Goal: Transaction & Acquisition: Subscribe to service/newsletter

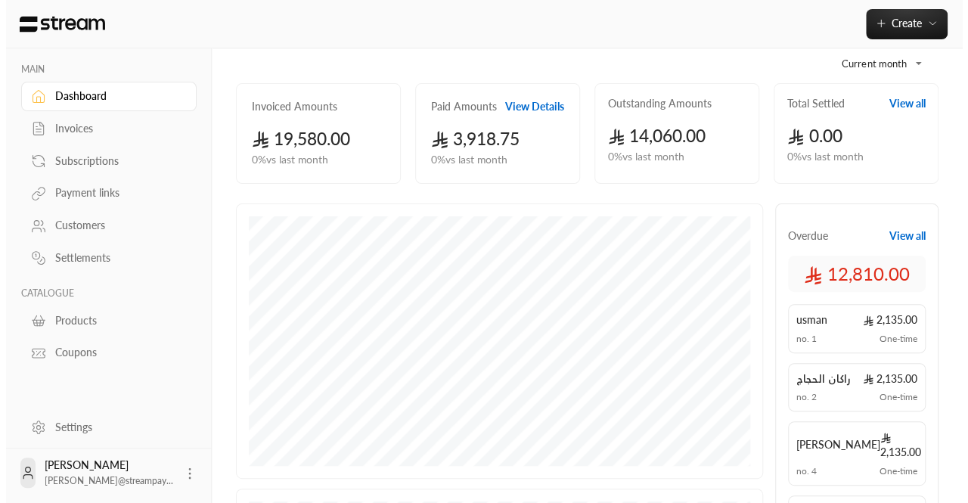
scroll to position [77, 0]
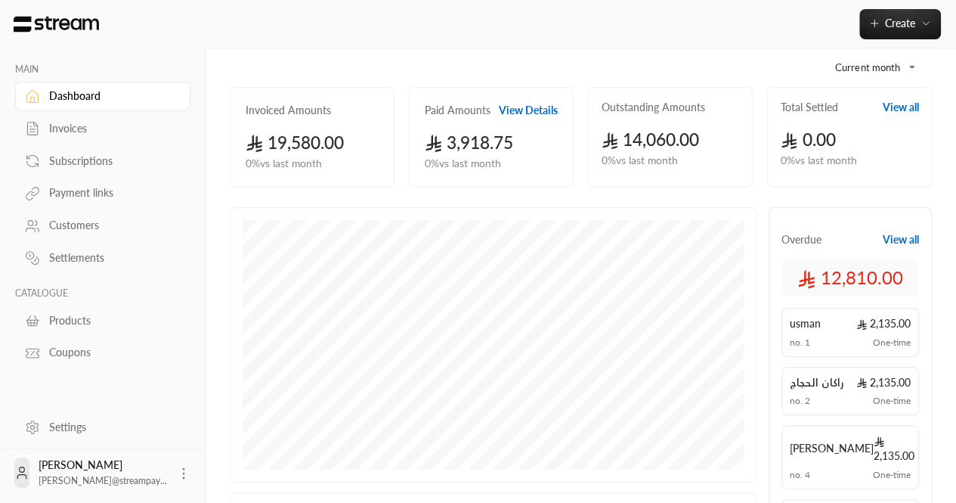
click at [164, 483] on div "خالد أبوراشد k.aborashid@streampay..." at bounding box center [102, 472] width 175 height 48
click at [185, 464] on div "خالد أبوراشد k.aborashid@streampay..." at bounding box center [102, 472] width 175 height 48
click at [180, 467] on icon at bounding box center [183, 473] width 15 height 15
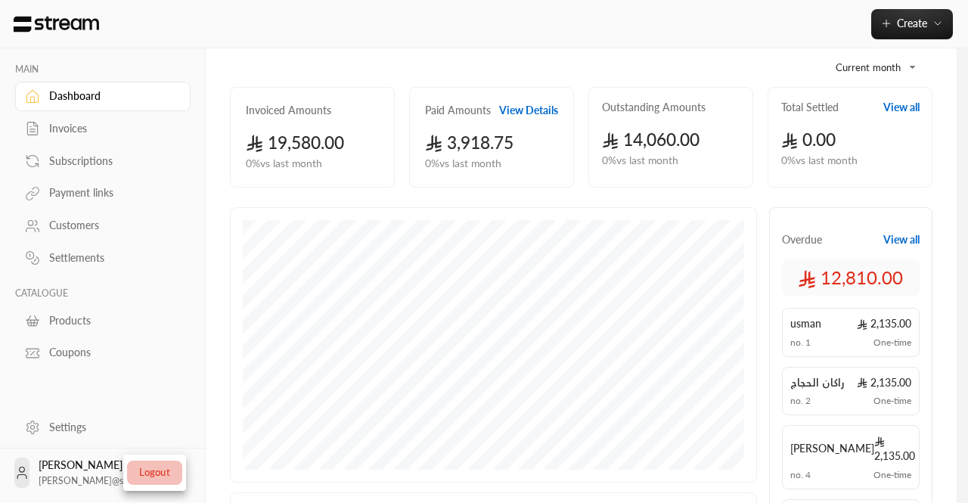
click at [156, 464] on li "Logout" at bounding box center [154, 472] width 55 height 24
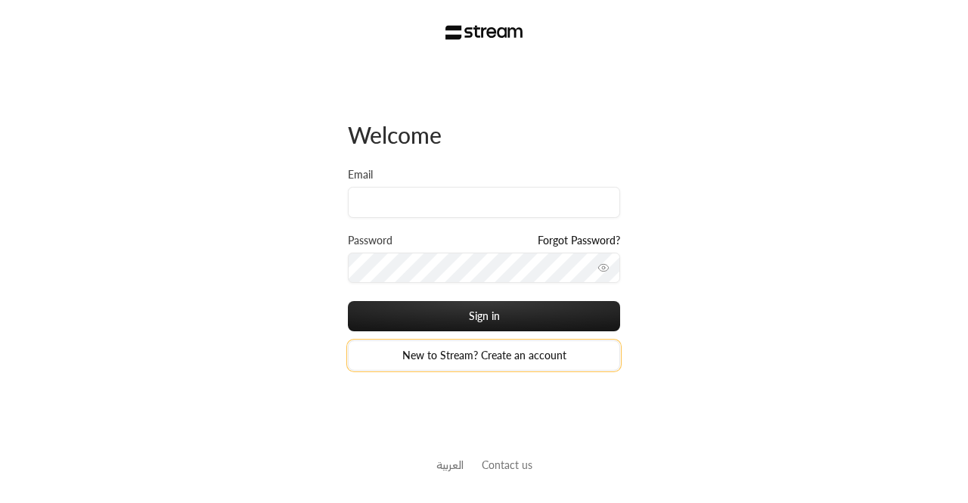
click at [493, 352] on link "New to Stream? Create an account" at bounding box center [484, 355] width 272 height 30
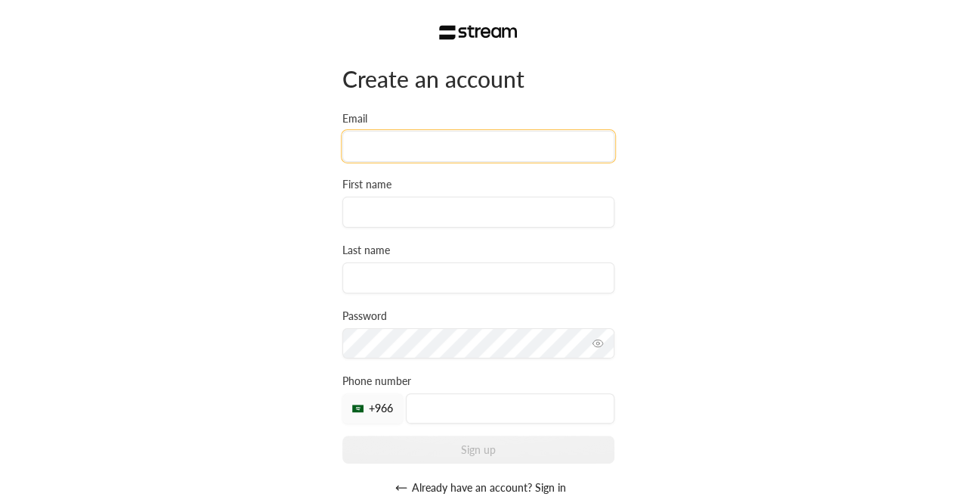
click at [458, 139] on input "Email" at bounding box center [479, 146] width 272 height 31
type input "[EMAIL_ADDRESS][DOMAIN_NAME]"
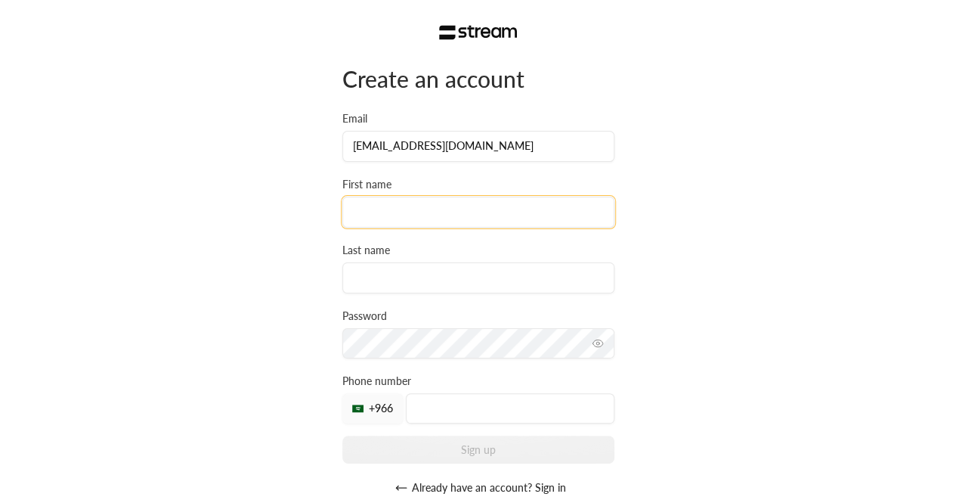
type input "[PERSON_NAME]"
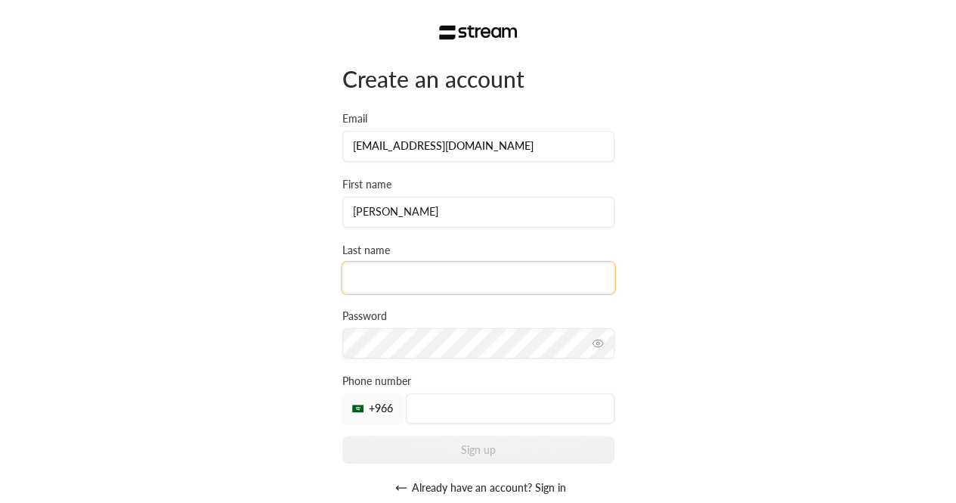
type input "ABURASHID"
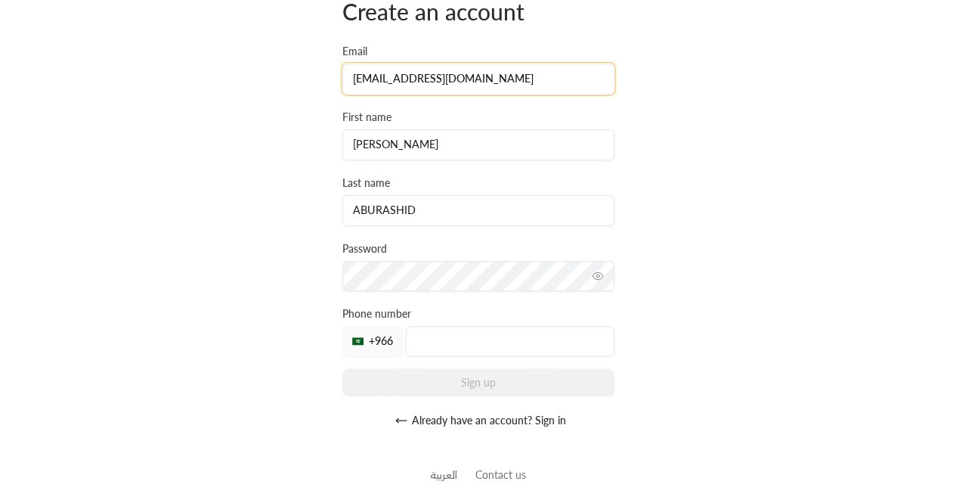
scroll to position [70, 0]
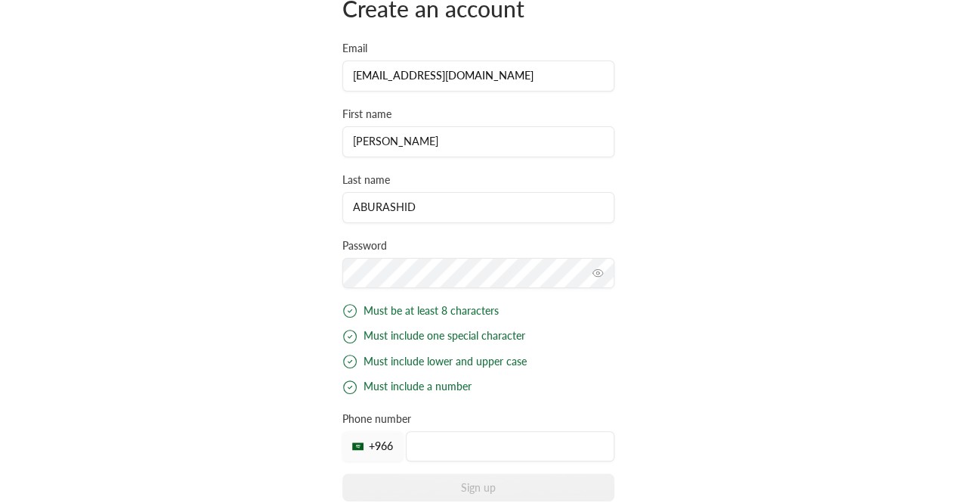
click at [308, 287] on div "Create an account Email khalid-rashed9@hotmail.com First name KHALID Last name …" at bounding box center [478, 274] width 956 height 688
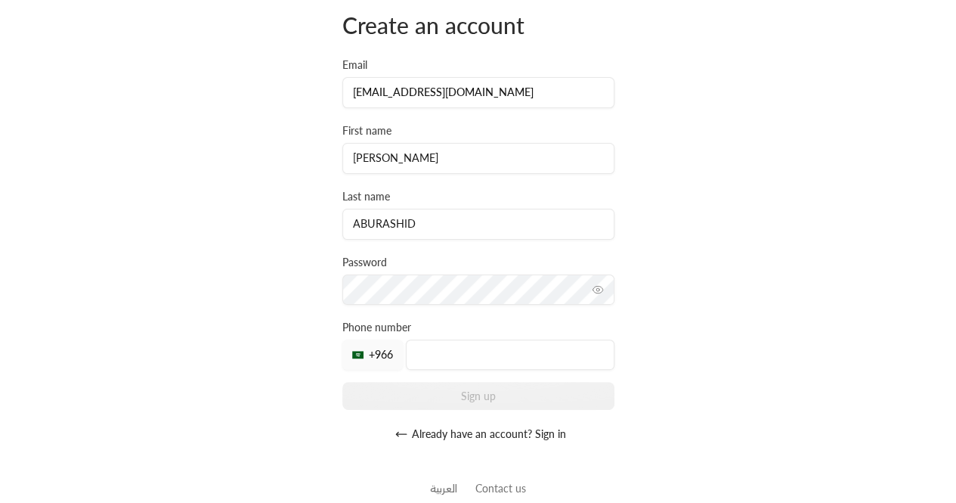
scroll to position [76, 0]
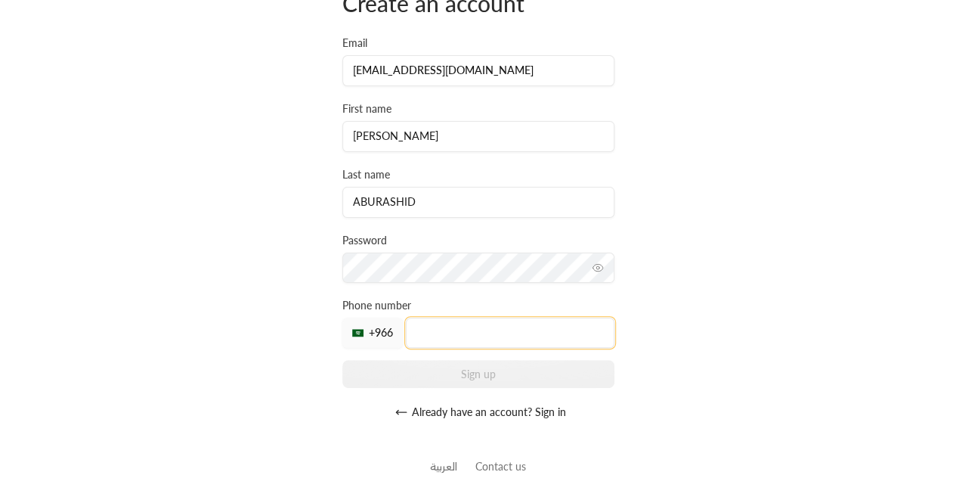
click at [475, 346] on input "tel" at bounding box center [510, 333] width 209 height 30
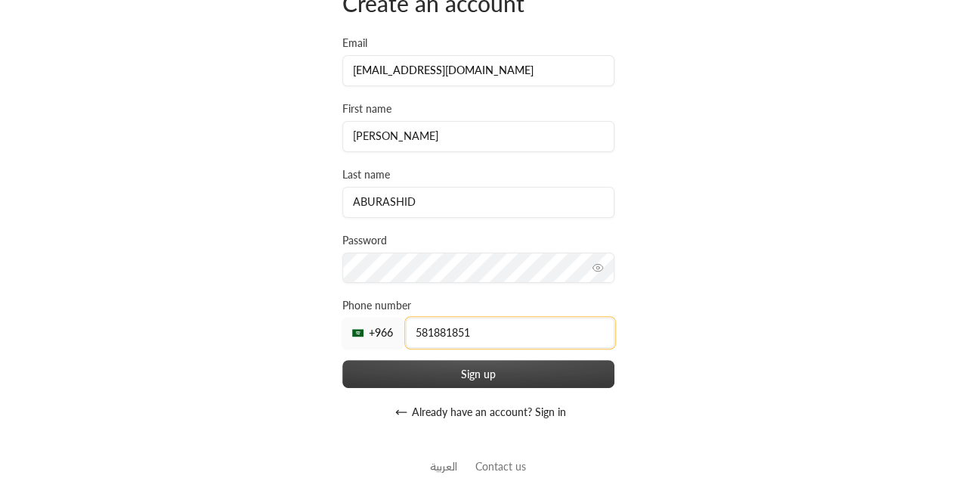
type input "581881851"
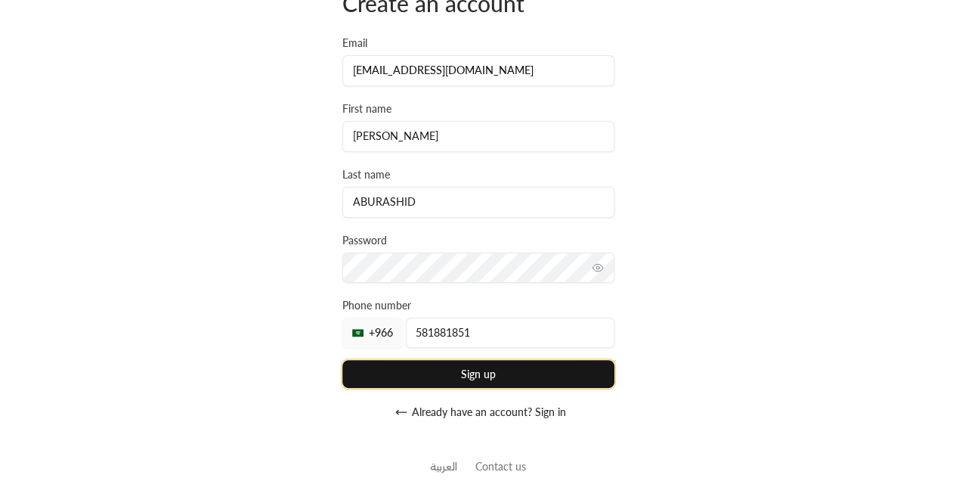
click at [425, 374] on button "Sign up" at bounding box center [479, 374] width 272 height 28
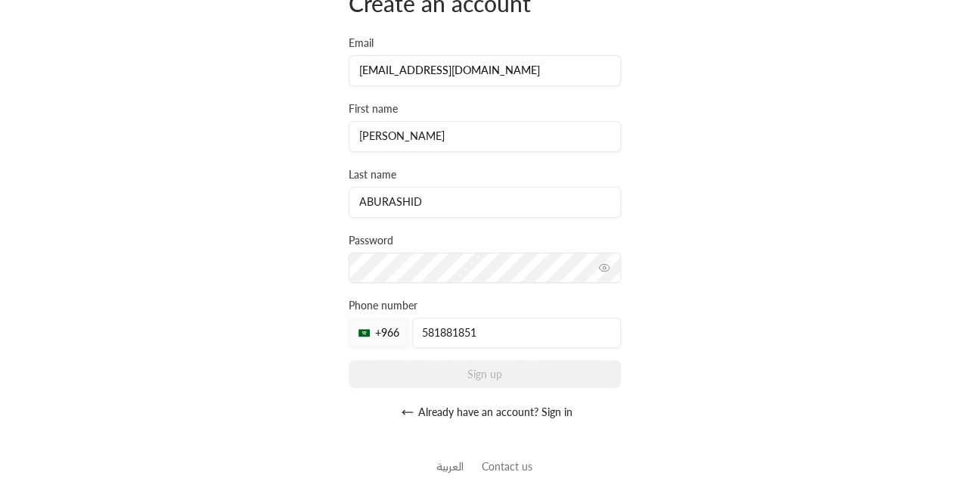
scroll to position [0, 0]
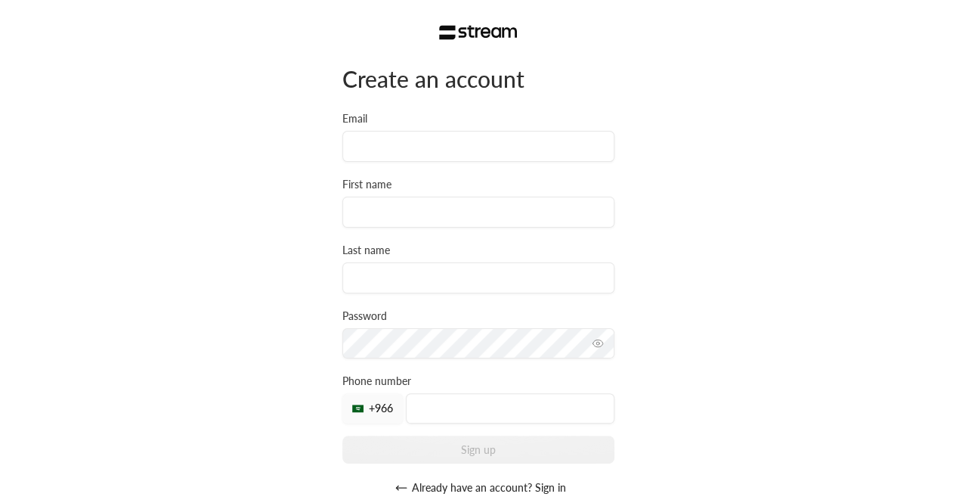
scroll to position [76, 0]
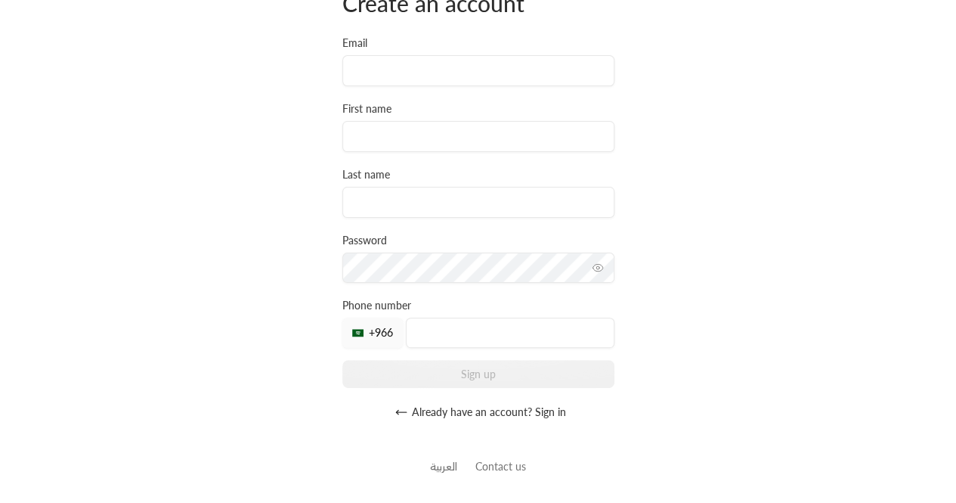
click at [555, 414] on button "Already have an account? Sign in" at bounding box center [479, 412] width 272 height 30
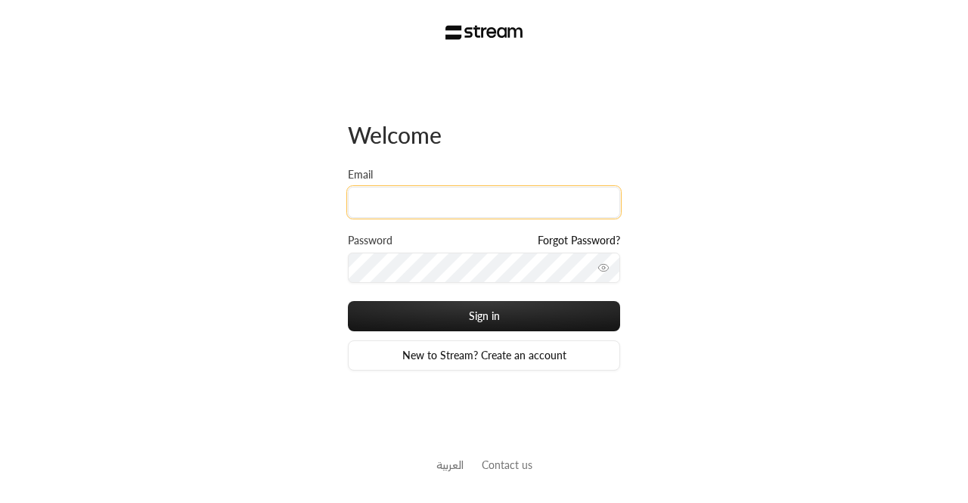
click at [420, 214] on input "Email" at bounding box center [484, 202] width 272 height 31
type input "[EMAIL_ADDRESS][DOMAIN_NAME]"
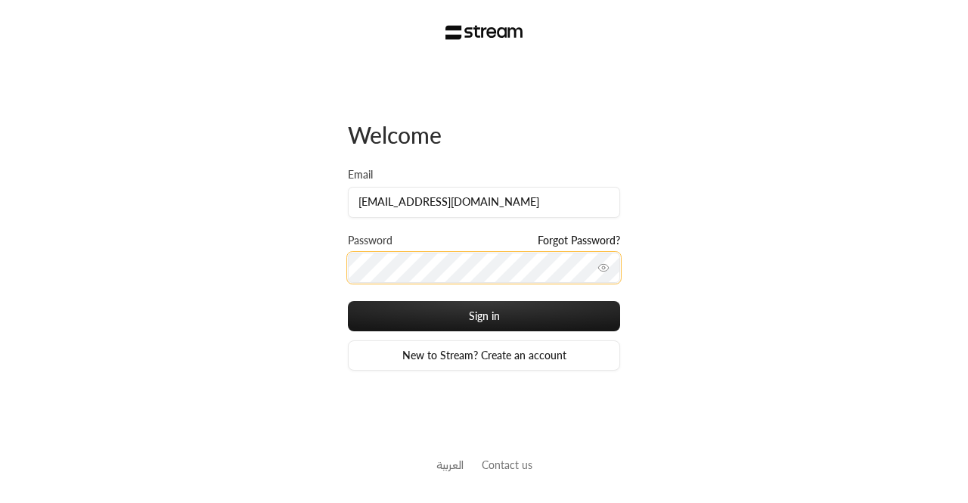
click at [348, 301] on button "Sign in" at bounding box center [484, 316] width 272 height 30
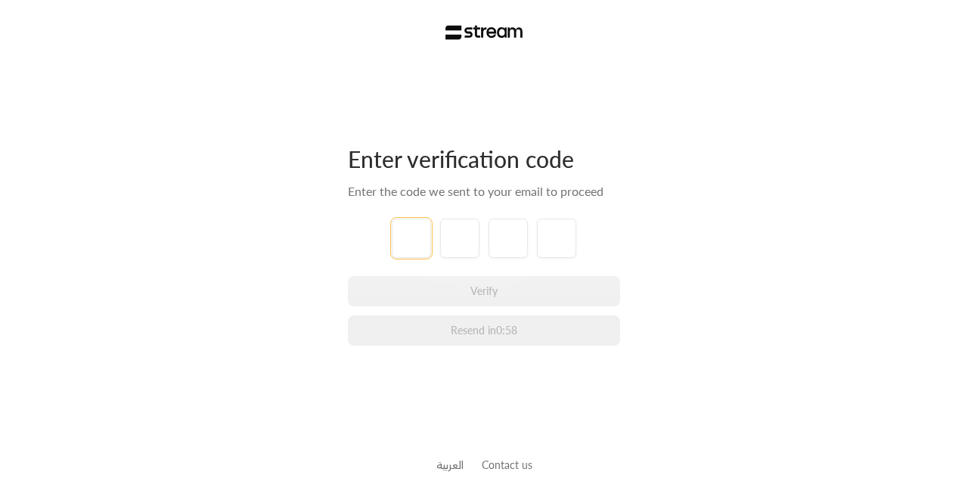
type input "1"
type input "2"
type input "3"
type input "4"
